Goal: Information Seeking & Learning: Learn about a topic

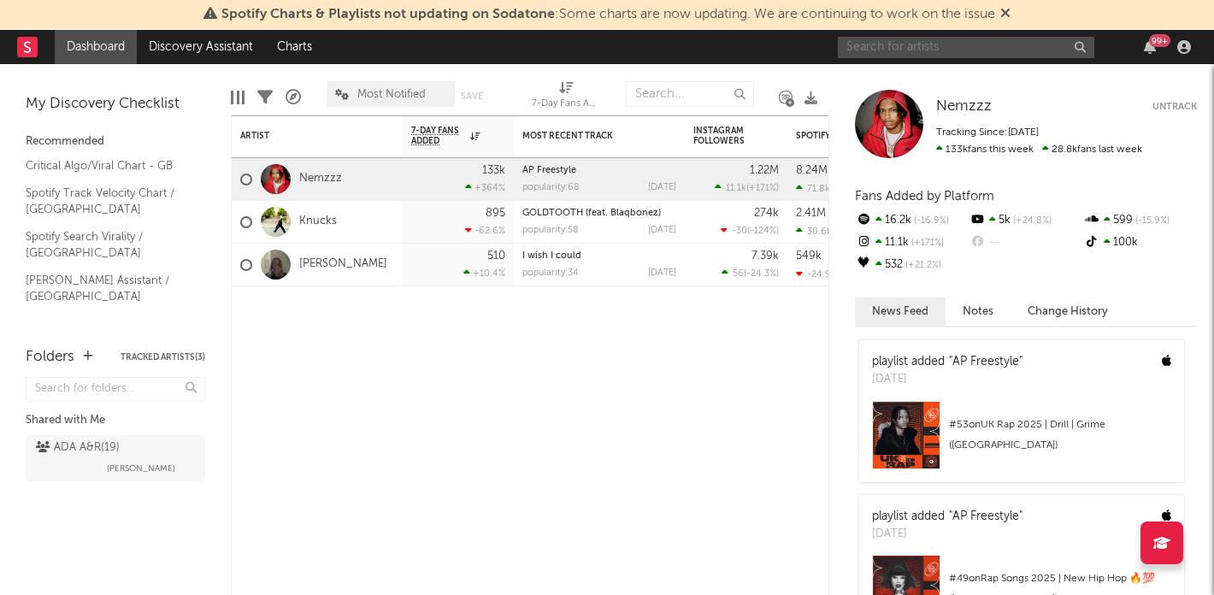
click at [986, 47] on input "text" at bounding box center [966, 47] width 257 height 21
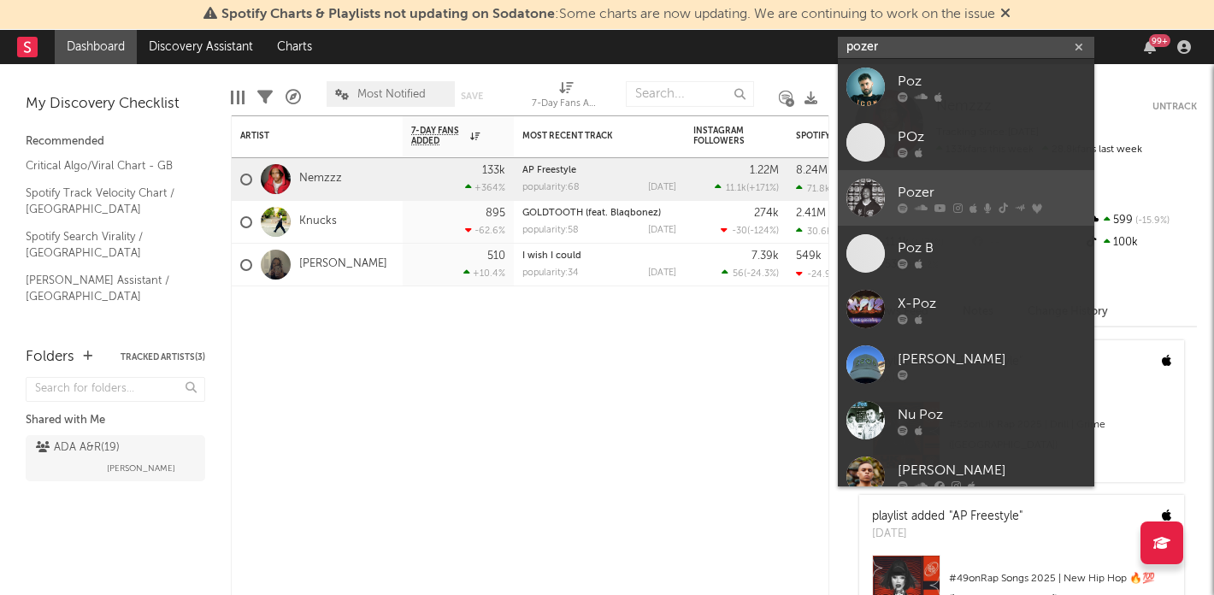
type input "pozer"
click at [869, 198] on div at bounding box center [866, 198] width 38 height 38
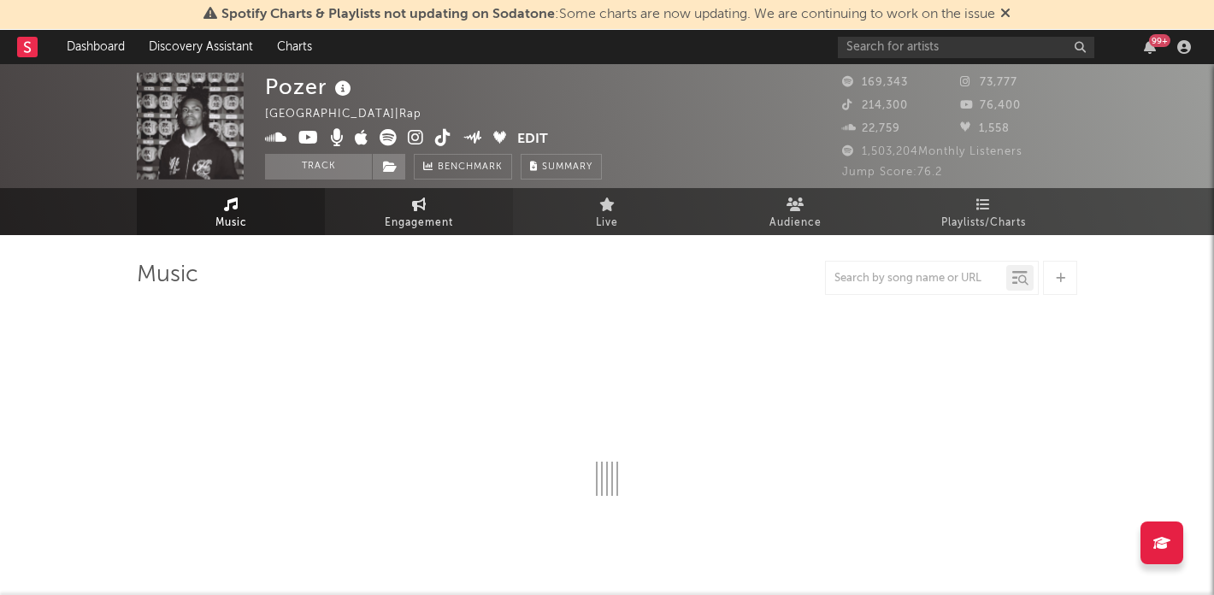
select select "6m"
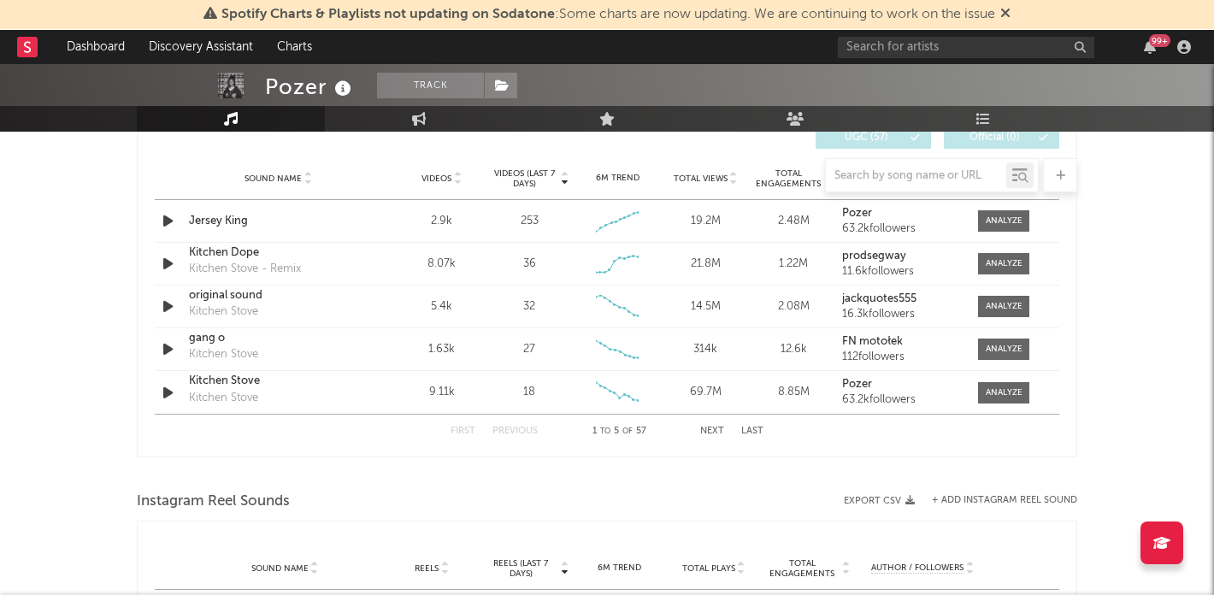
scroll to position [1116, 0]
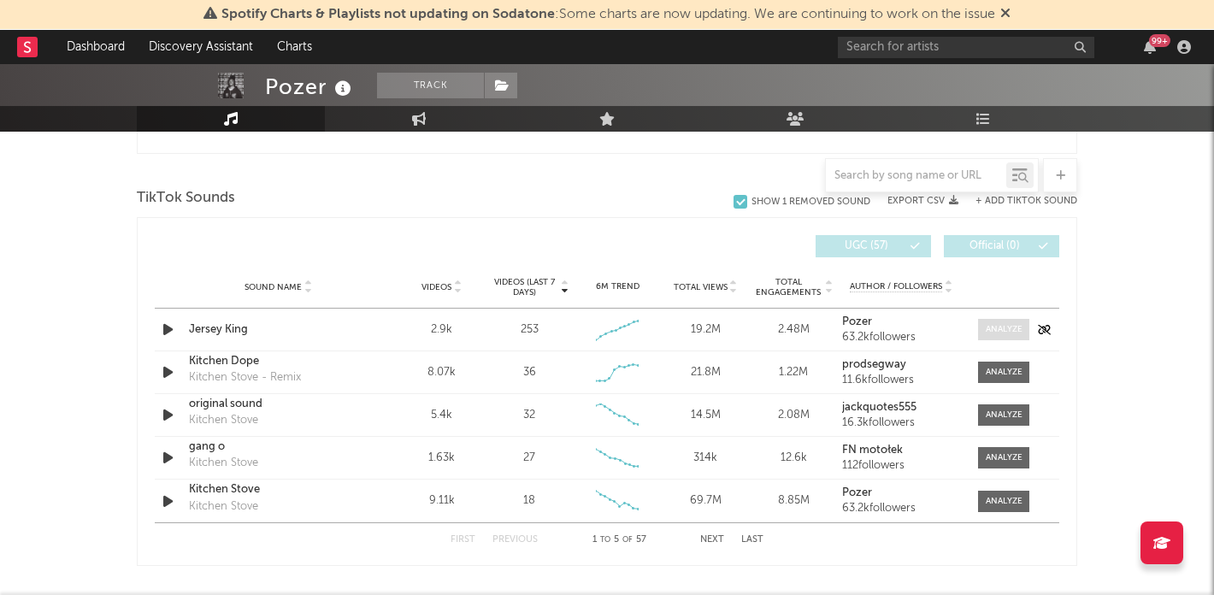
click at [992, 328] on div at bounding box center [1004, 329] width 37 height 13
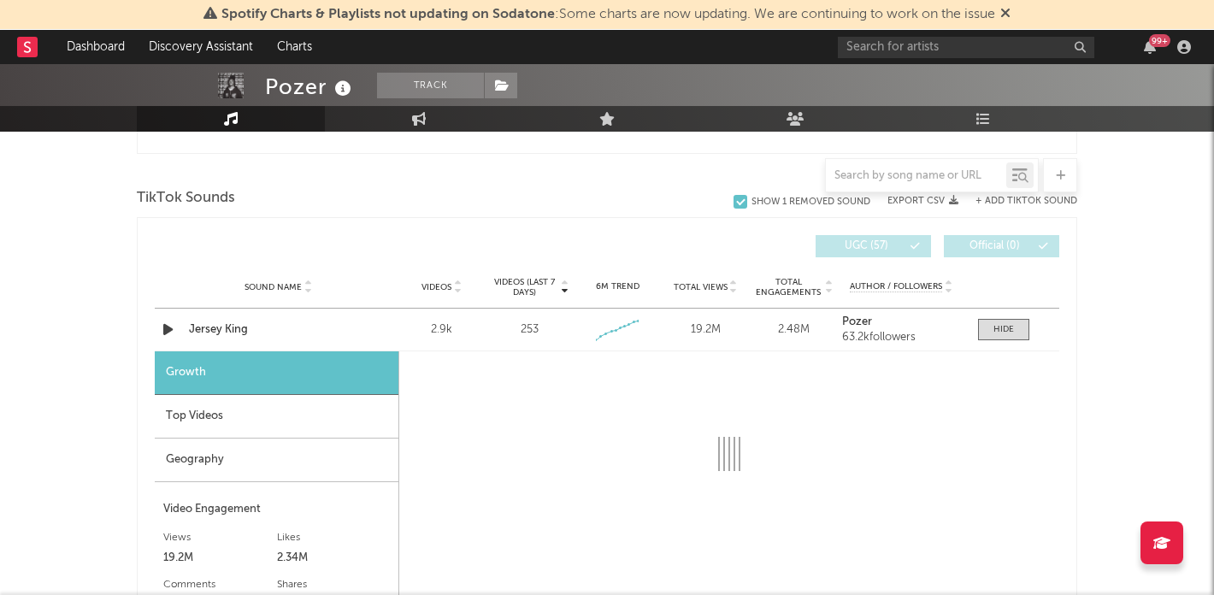
select select "1w"
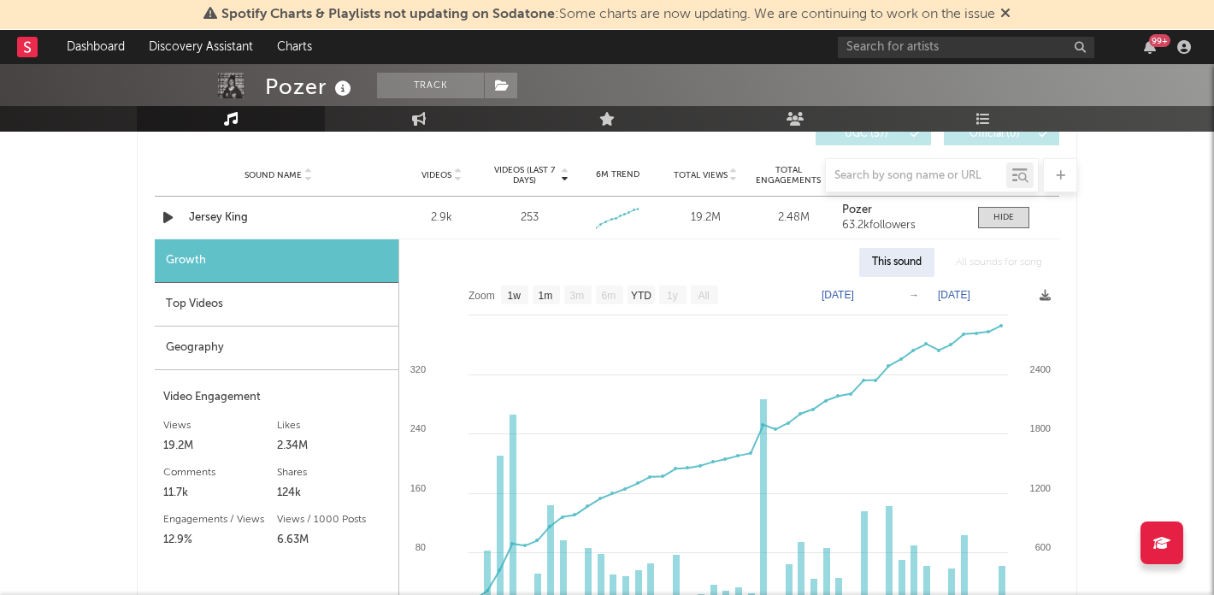
scroll to position [1277, 0]
